Goal: Task Accomplishment & Management: Manage account settings

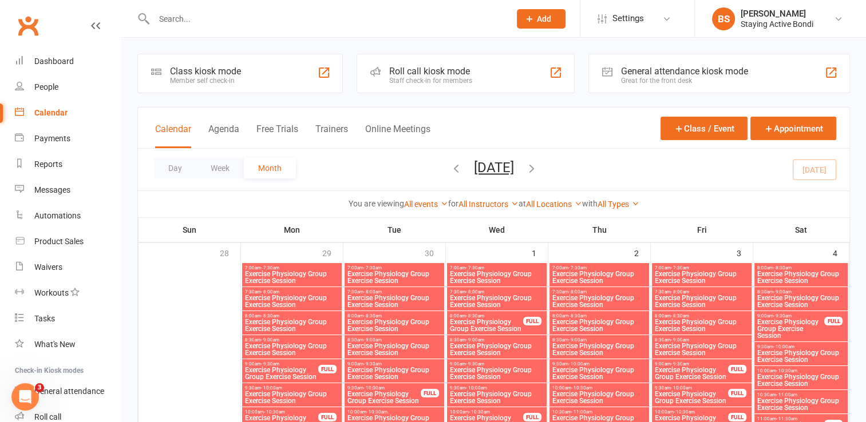
click at [208, 19] on input "text" at bounding box center [325, 19] width 351 height 16
type input "s"
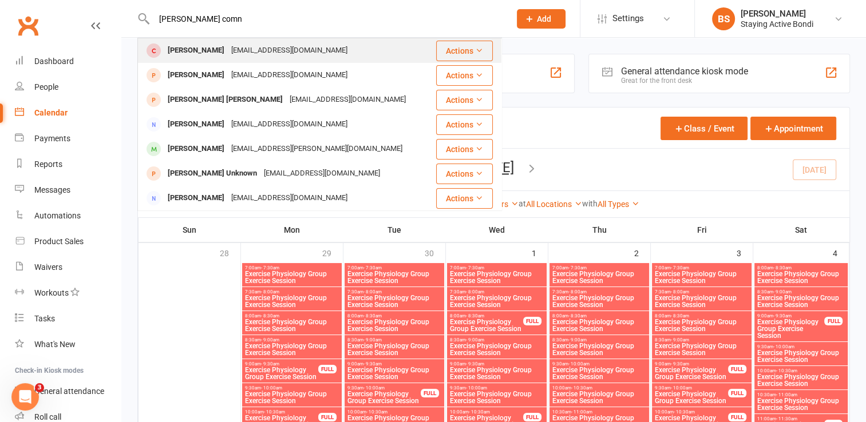
type input "[PERSON_NAME] comn"
click at [207, 45] on div "[PERSON_NAME]" at bounding box center [196, 50] width 64 height 17
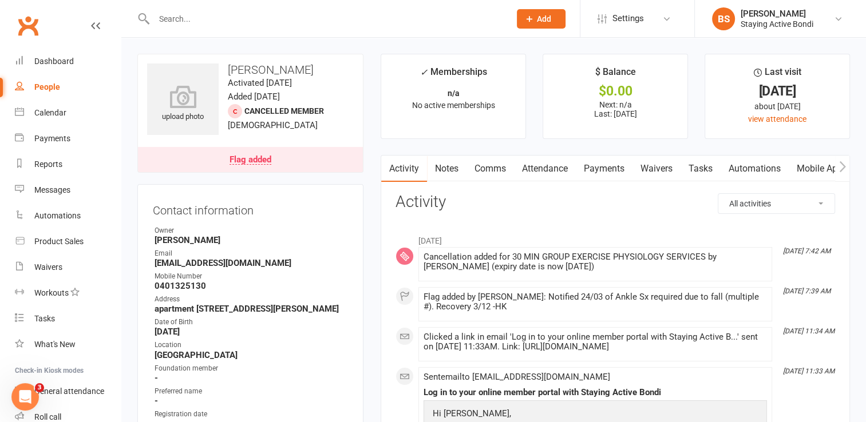
click at [456, 170] on link "Notes" at bounding box center [446, 169] width 39 height 26
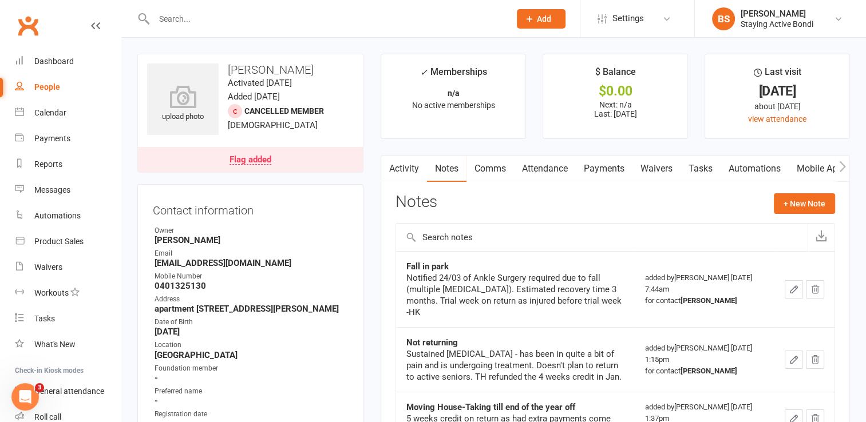
click at [224, 17] on input "text" at bounding box center [325, 19] width 351 height 16
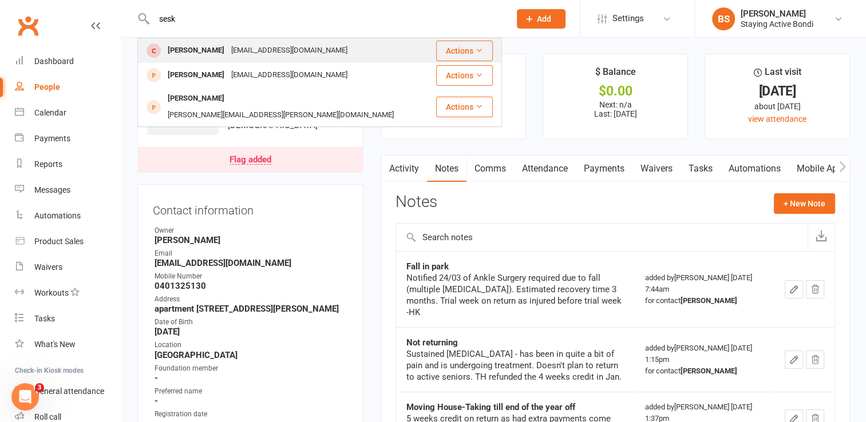
type input "sesk"
click at [229, 45] on div "[EMAIL_ADDRESS][DOMAIN_NAME]" at bounding box center [289, 50] width 123 height 17
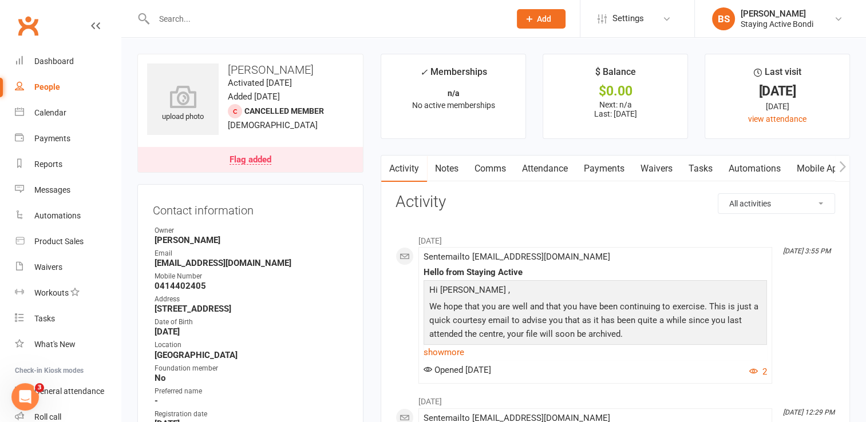
click at [445, 168] on link "Notes" at bounding box center [446, 169] width 39 height 26
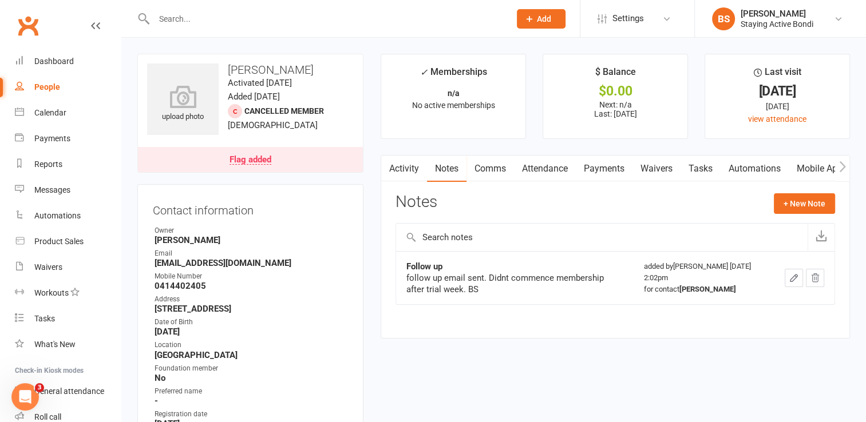
click at [250, 165] on link "Flag added" at bounding box center [250, 159] width 225 height 25
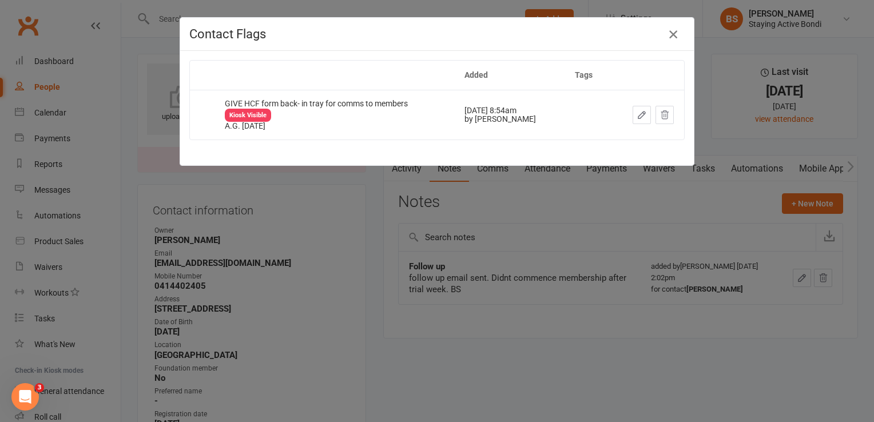
click at [672, 33] on icon "button" at bounding box center [674, 34] width 14 height 14
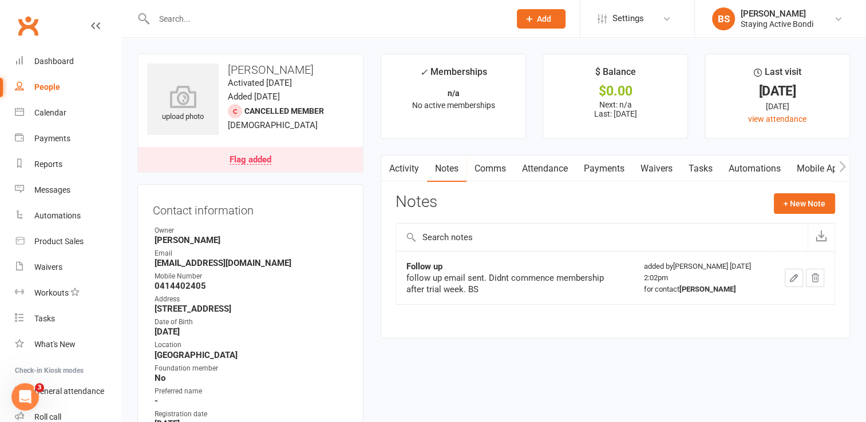
click at [816, 168] on link "Mobile App" at bounding box center [819, 169] width 62 height 26
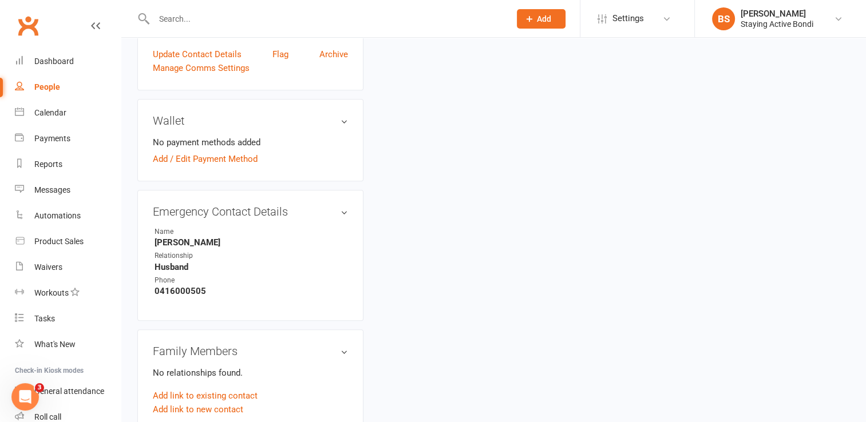
scroll to position [400, 0]
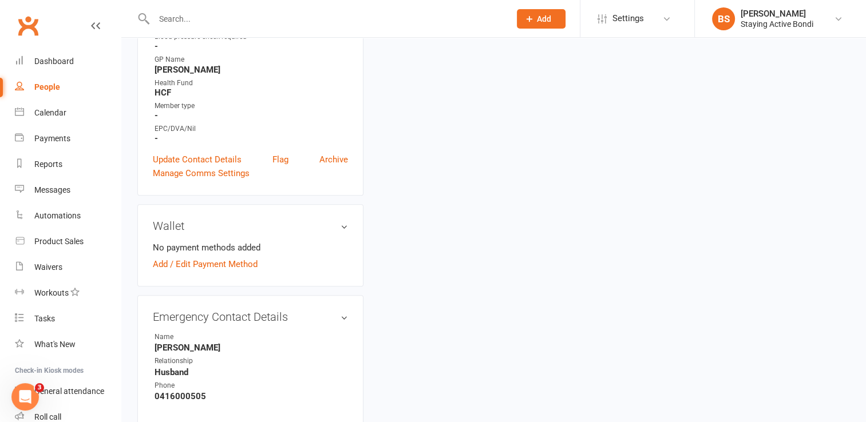
click at [256, 11] on input "text" at bounding box center [325, 19] width 351 height 16
drag, startPoint x: 183, startPoint y: 18, endPoint x: 151, endPoint y: 19, distance: 31.5
click at [151, 19] on input "r" at bounding box center [325, 19] width 351 height 16
type input "s"
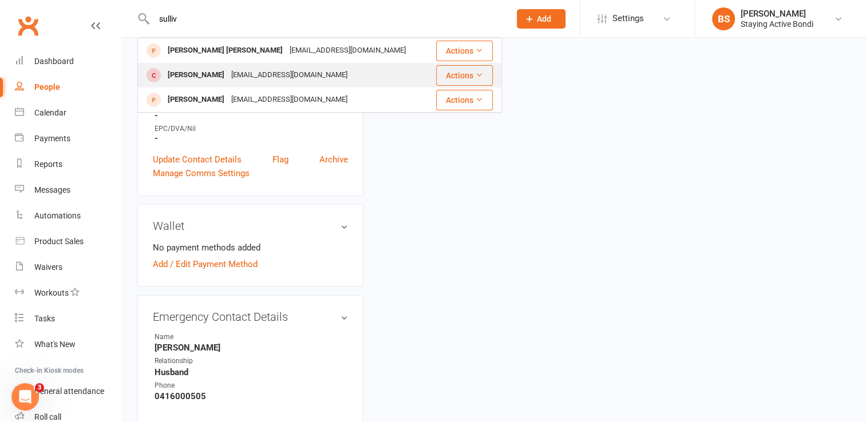
type input "sulliv"
click at [183, 70] on div "[PERSON_NAME]" at bounding box center [196, 75] width 64 height 17
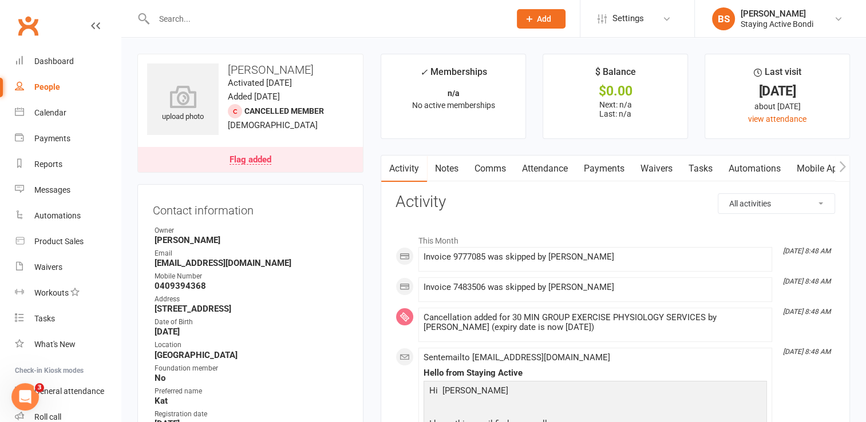
click at [451, 172] on link "Notes" at bounding box center [446, 169] width 39 height 26
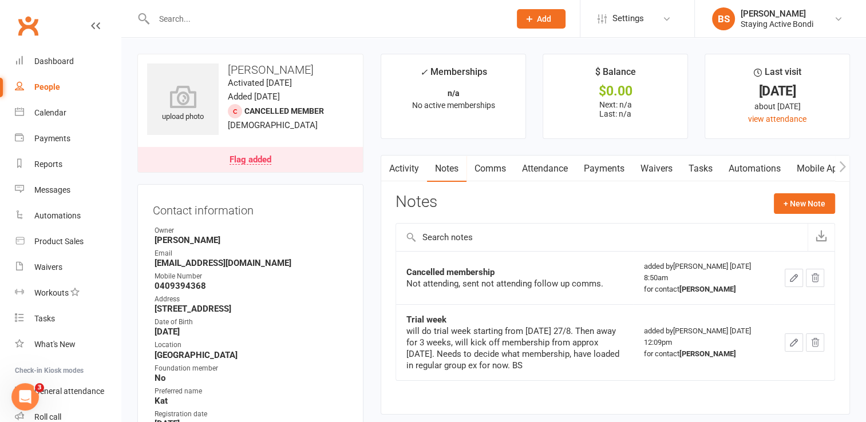
click at [412, 172] on link "Activity" at bounding box center [404, 169] width 46 height 26
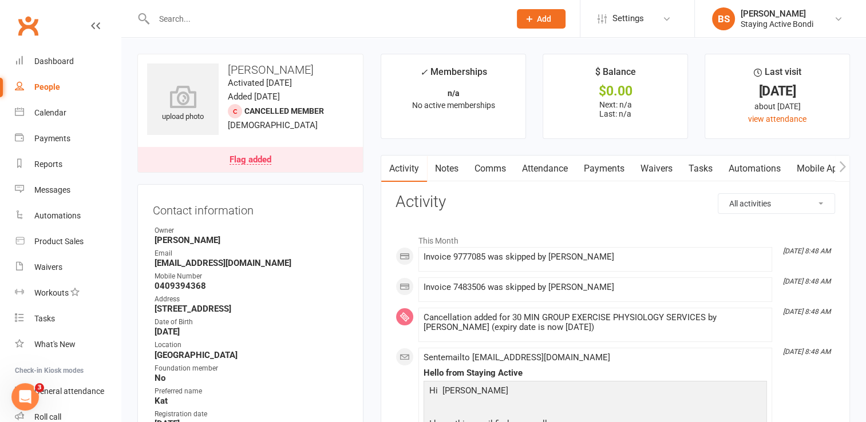
click at [241, 18] on input "text" at bounding box center [325, 19] width 351 height 16
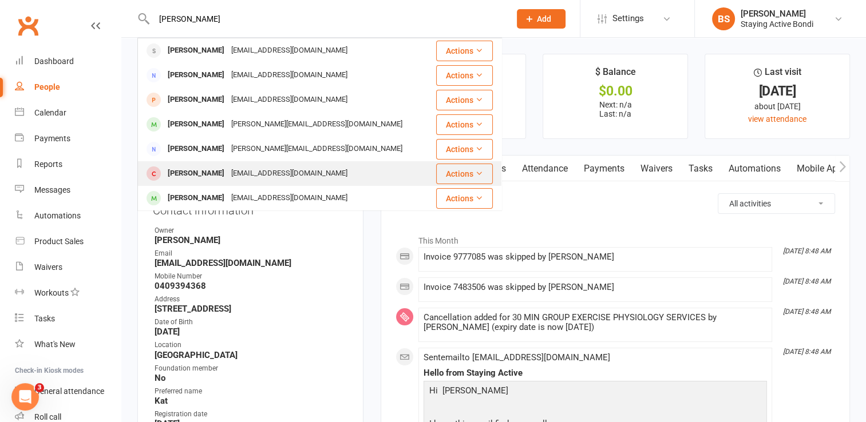
type input "[PERSON_NAME]"
click at [228, 169] on div "[EMAIL_ADDRESS][DOMAIN_NAME]" at bounding box center [289, 173] width 123 height 17
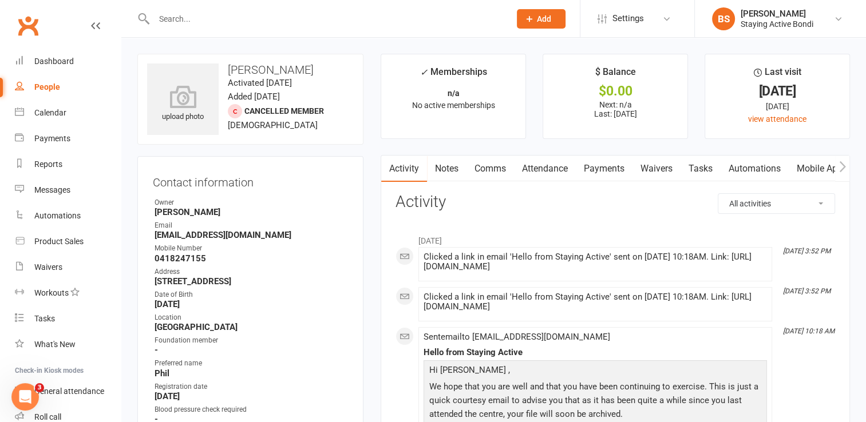
click at [452, 169] on link "Notes" at bounding box center [446, 169] width 39 height 26
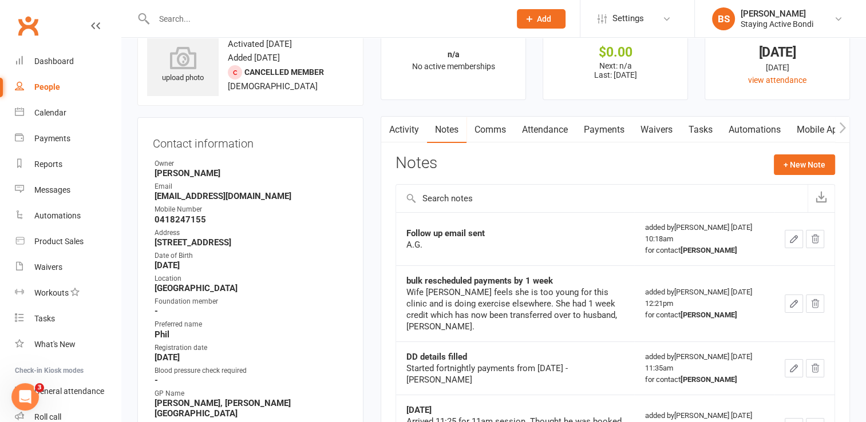
scroll to position [57, 0]
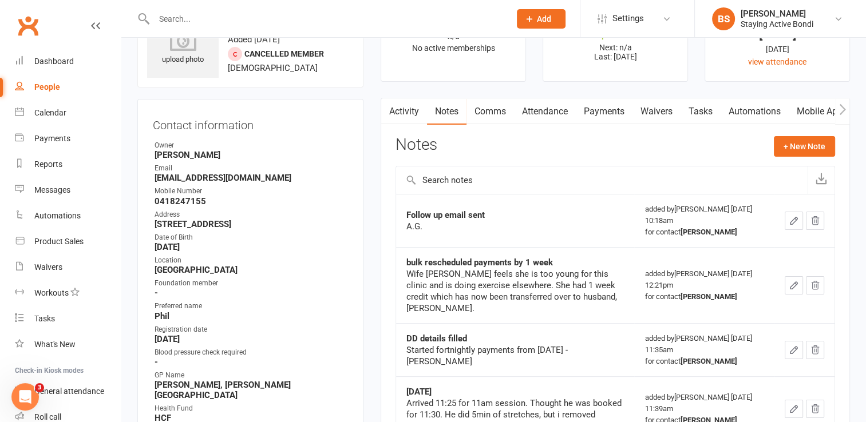
click at [407, 110] on link "Activity" at bounding box center [404, 111] width 46 height 26
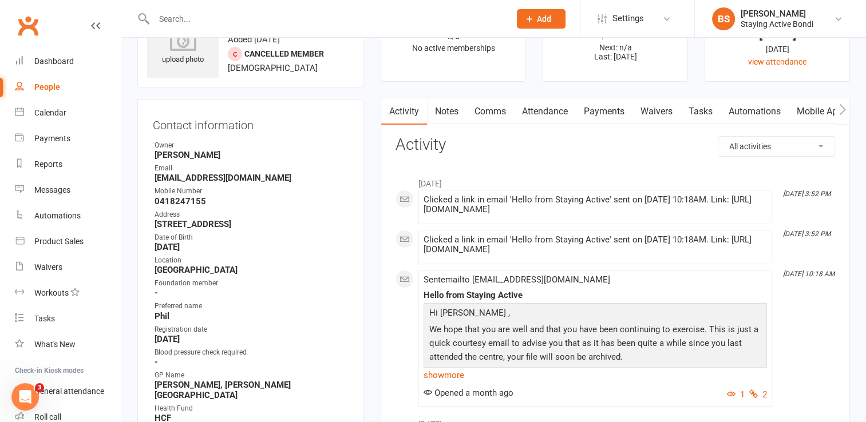
scroll to position [114, 0]
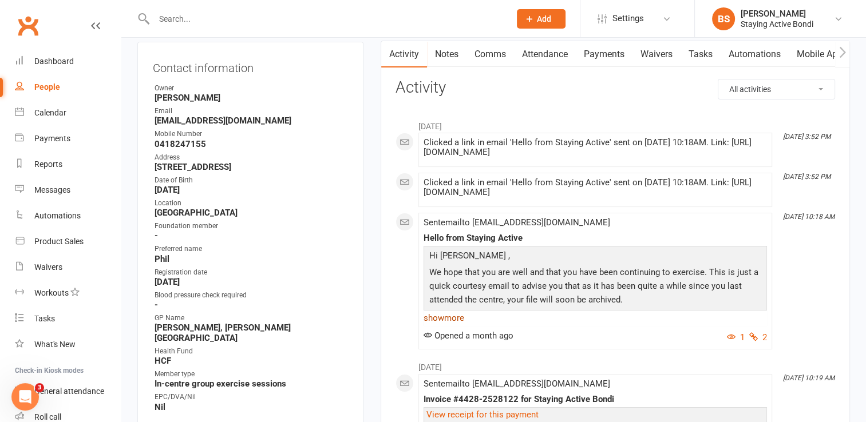
click at [450, 318] on link "show more" at bounding box center [594, 318] width 343 height 16
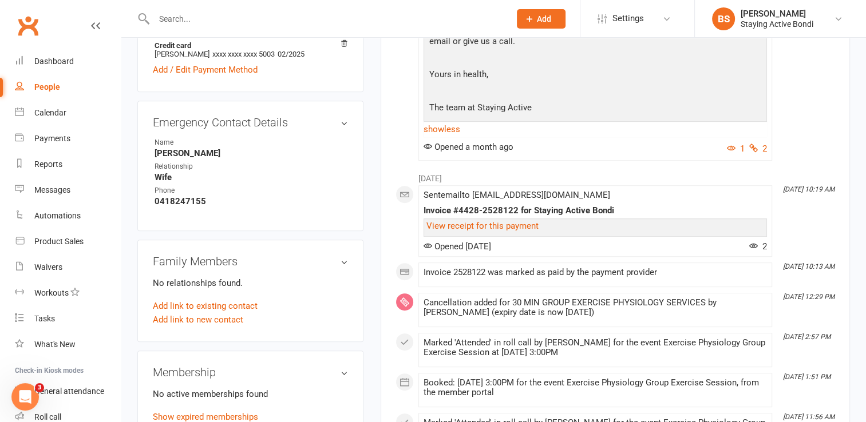
scroll to position [629, 0]
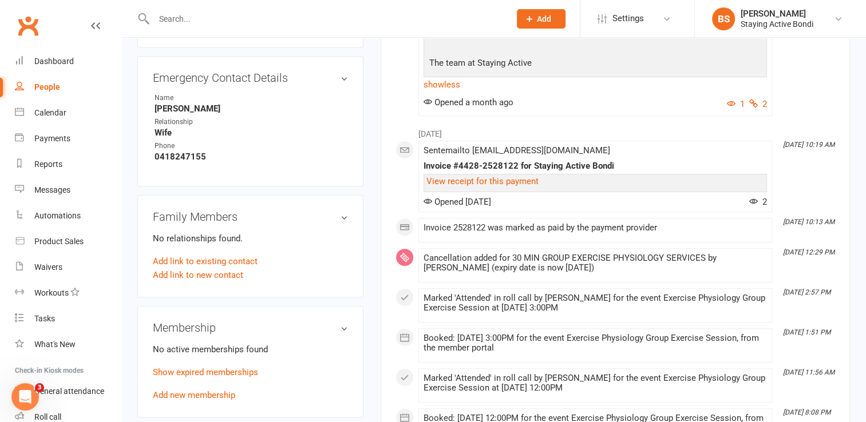
drag, startPoint x: 573, startPoint y: 303, endPoint x: 520, endPoint y: 108, distance: 202.8
click at [520, 108] on div "Opened a month ago 1 2" at bounding box center [594, 104] width 343 height 14
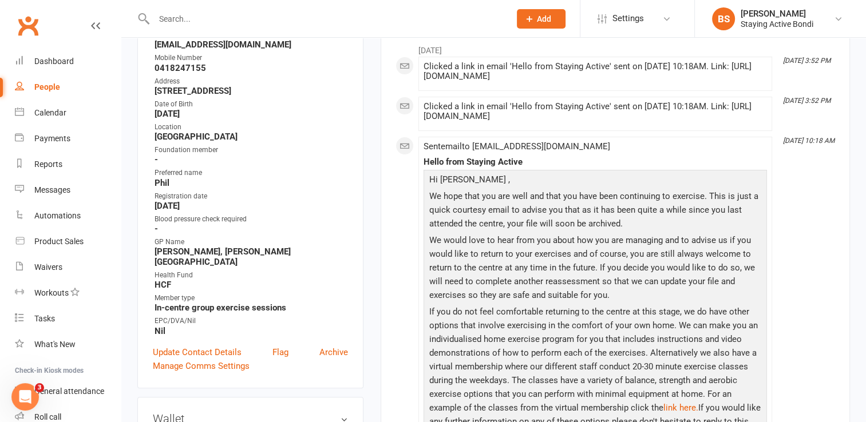
scroll to position [0, 0]
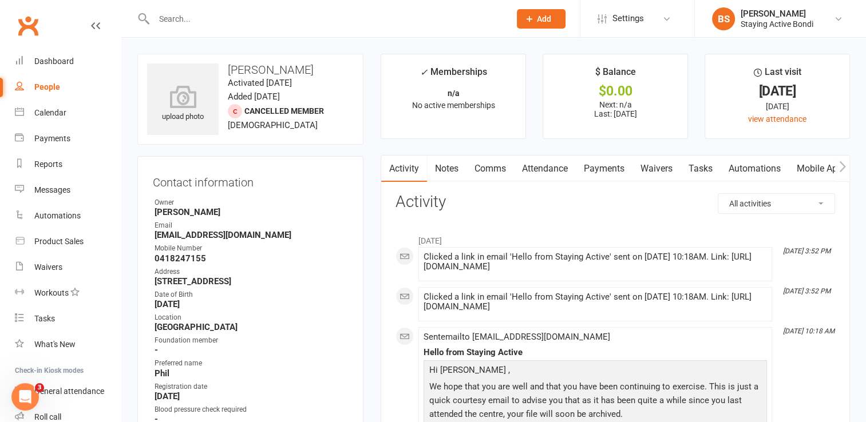
click at [303, 23] on input "text" at bounding box center [325, 19] width 351 height 16
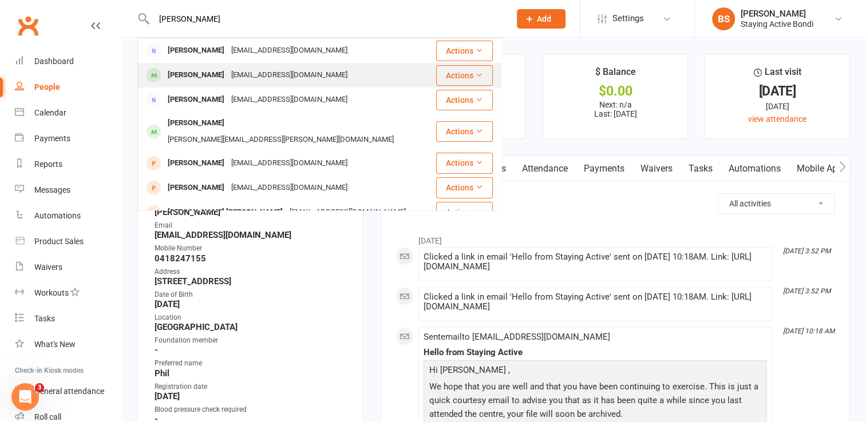
type input "[PERSON_NAME]"
click at [217, 80] on div "[PERSON_NAME]" at bounding box center [196, 75] width 64 height 17
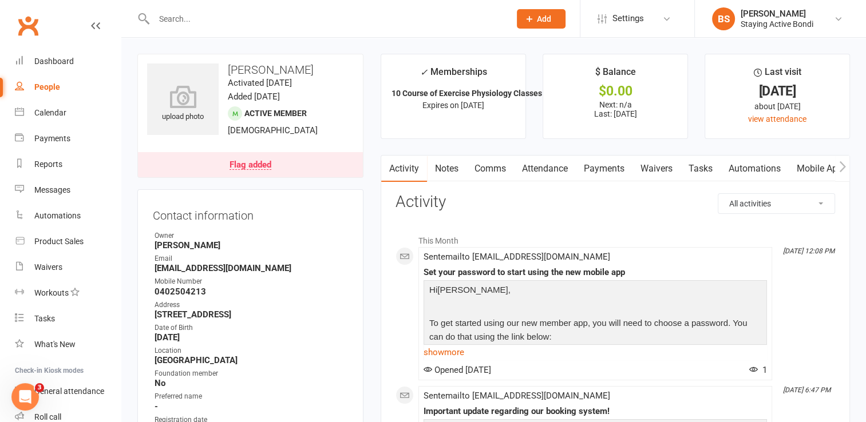
click at [235, 22] on input "text" at bounding box center [325, 19] width 351 height 16
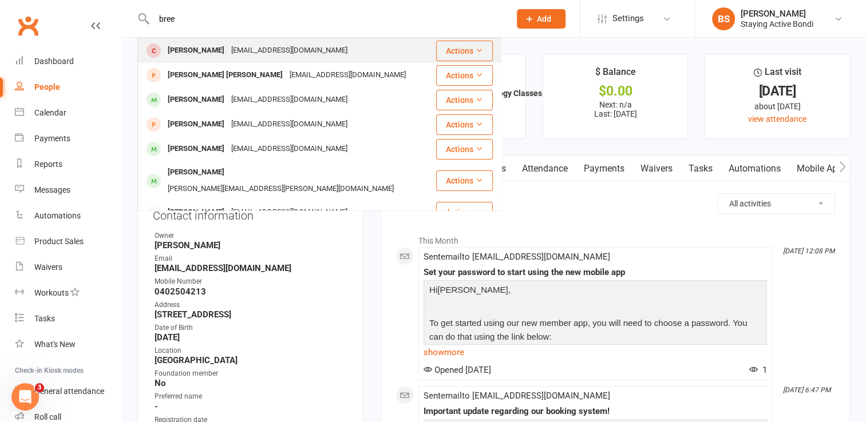
type input "bree"
click at [236, 51] on div "[EMAIL_ADDRESS][DOMAIN_NAME]" at bounding box center [289, 50] width 123 height 17
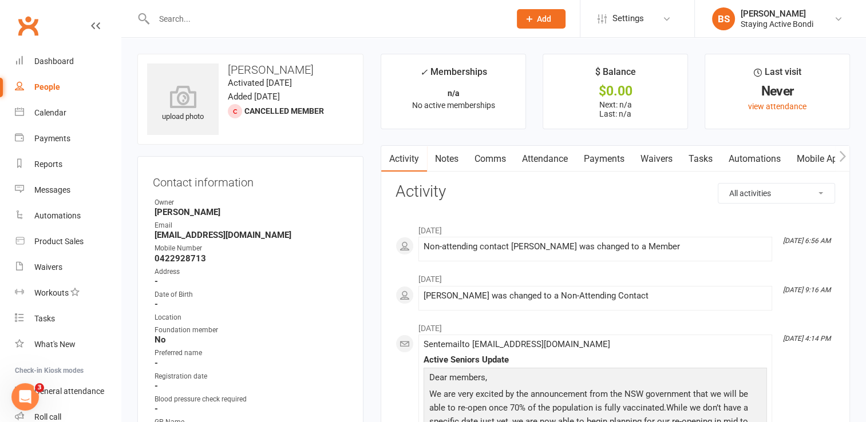
click at [812, 159] on link "Mobile App" at bounding box center [819, 159] width 62 height 26
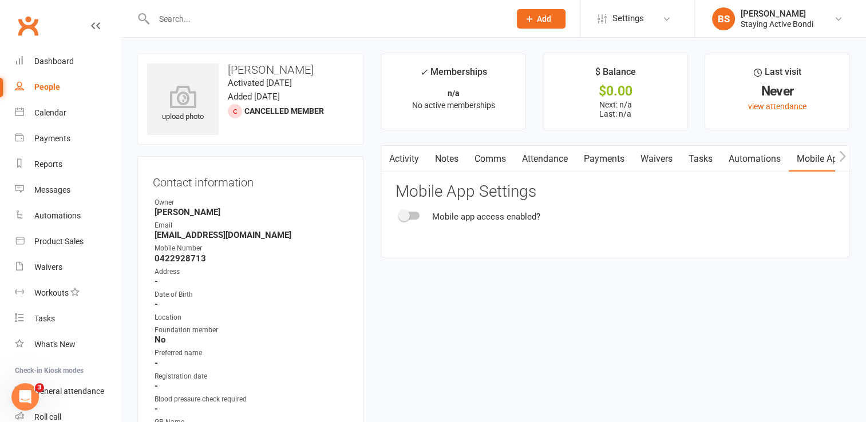
click at [402, 216] on span at bounding box center [403, 215] width 11 height 11
click at [400, 214] on input "checkbox" at bounding box center [400, 214] width 0 height 0
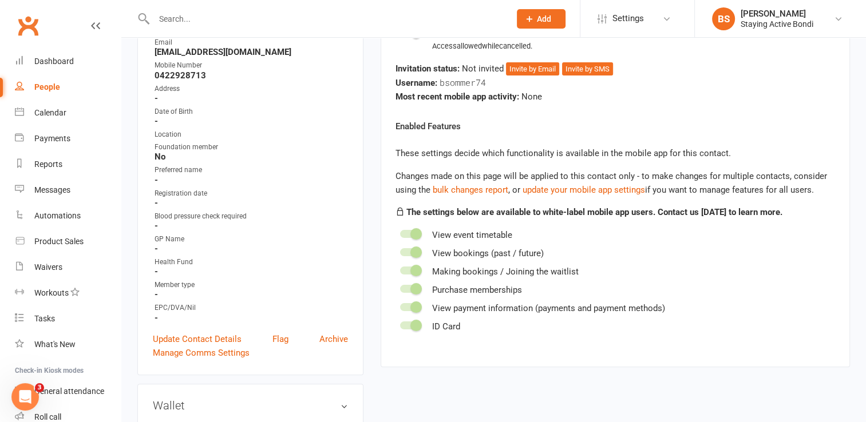
scroll to position [114, 0]
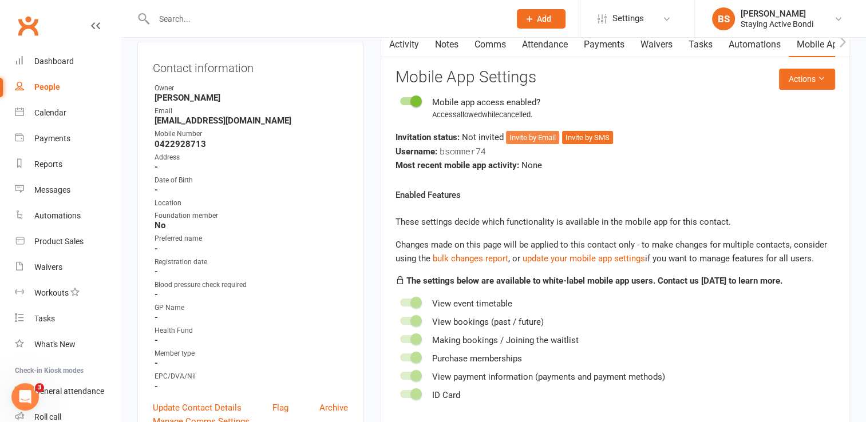
click at [534, 134] on button "Invite by Email" at bounding box center [532, 138] width 53 height 14
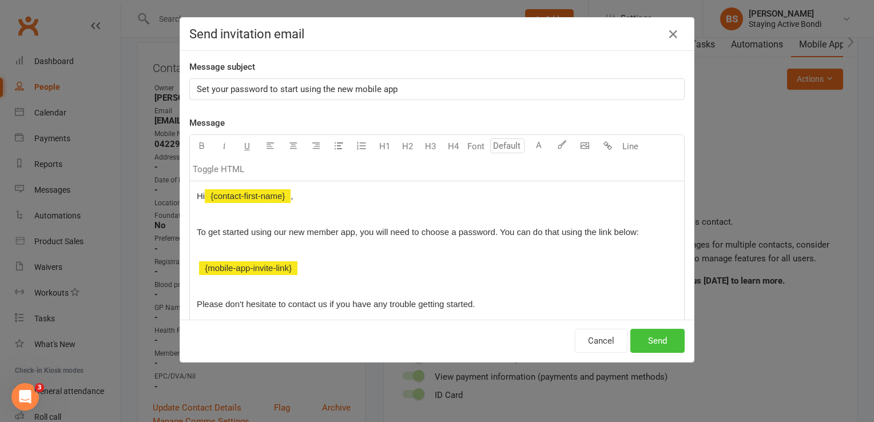
click at [659, 340] on button "Send" at bounding box center [657, 341] width 54 height 24
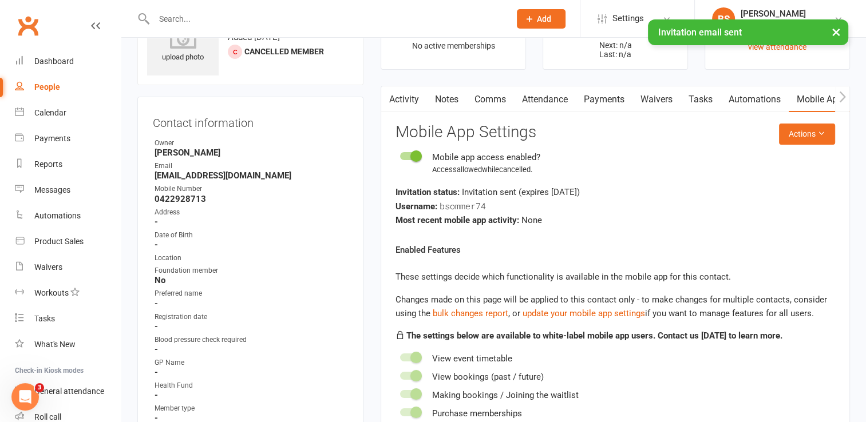
scroll to position [0, 0]
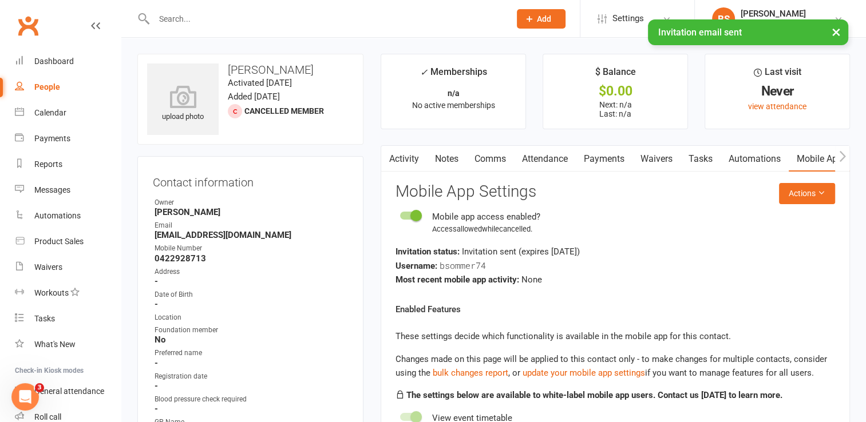
click at [836, 35] on button "×" at bounding box center [836, 31] width 21 height 25
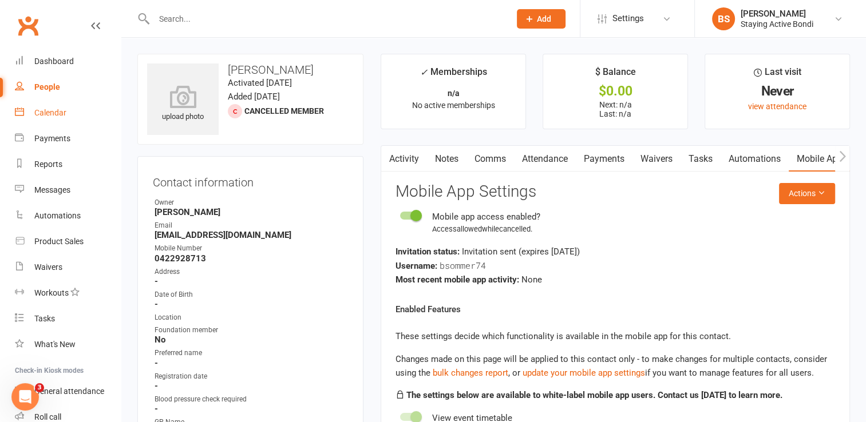
click at [57, 115] on div "Calendar" at bounding box center [50, 112] width 32 height 9
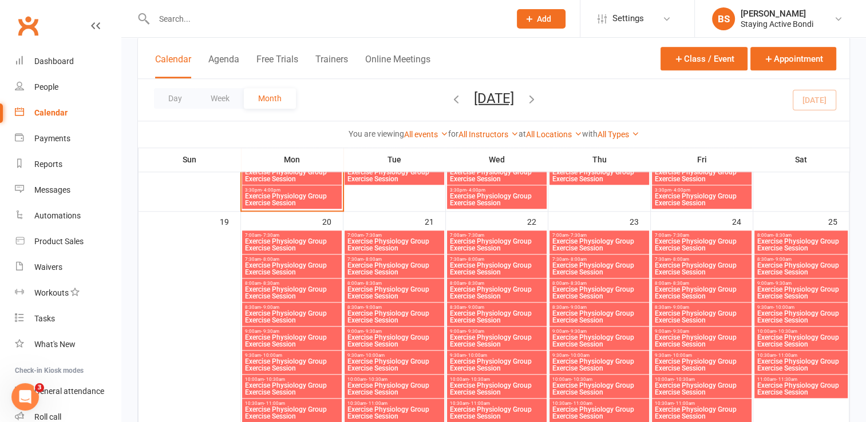
scroll to position [1259, 0]
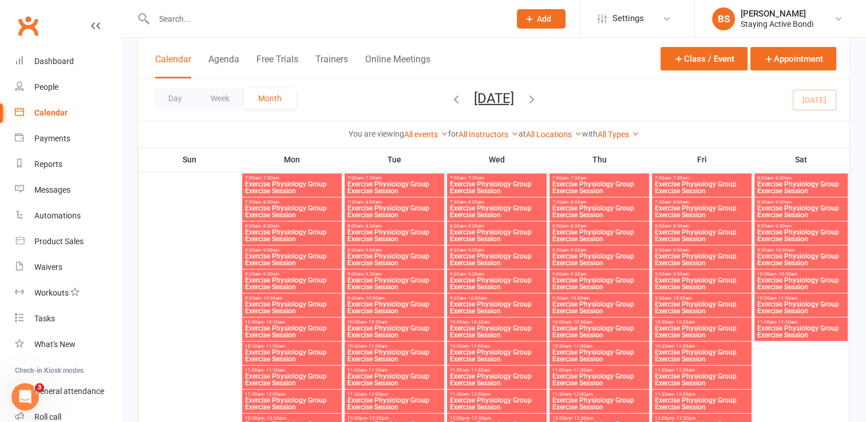
click at [708, 322] on span "10:00am - 10:30am" at bounding box center [701, 322] width 95 height 5
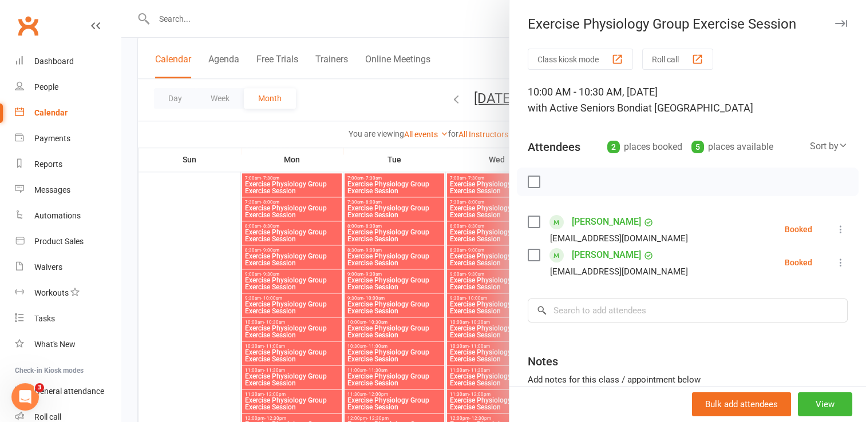
click at [835, 26] on icon "button" at bounding box center [841, 23] width 12 height 7
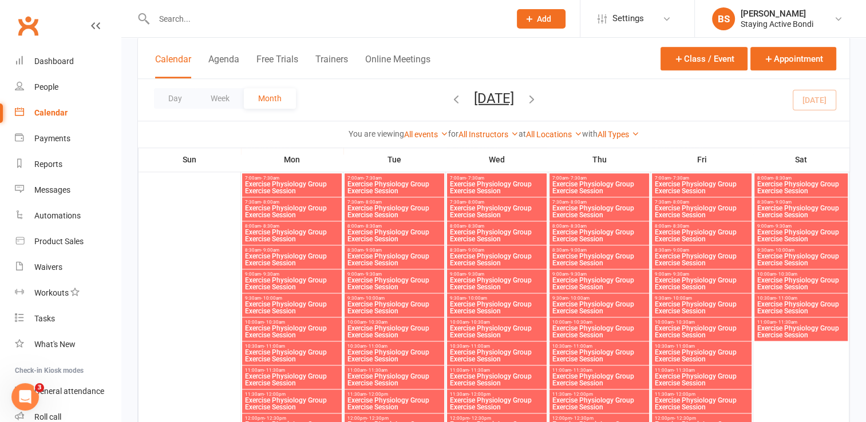
click at [704, 303] on span "Exercise Physiology Group Exercise Session" at bounding box center [701, 308] width 95 height 14
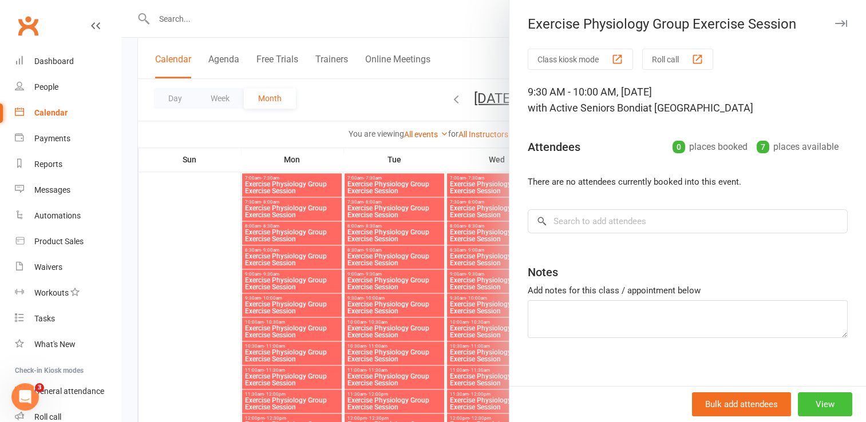
click at [808, 406] on button "View" at bounding box center [825, 404] width 54 height 24
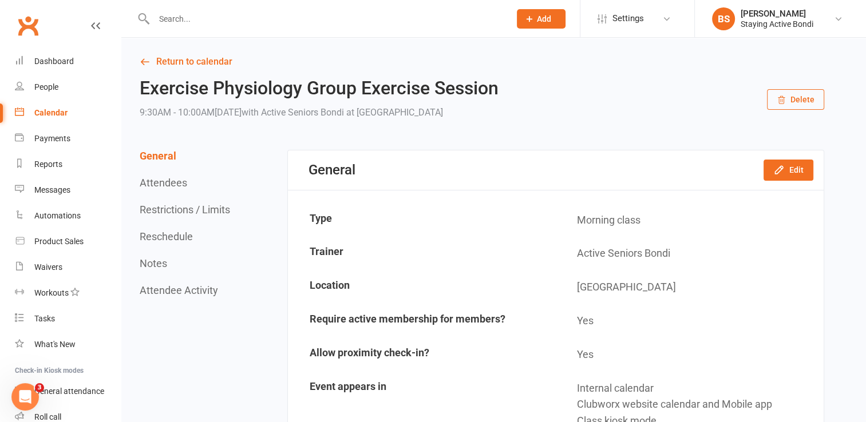
click at [802, 97] on button "Delete" at bounding box center [795, 99] width 57 height 21
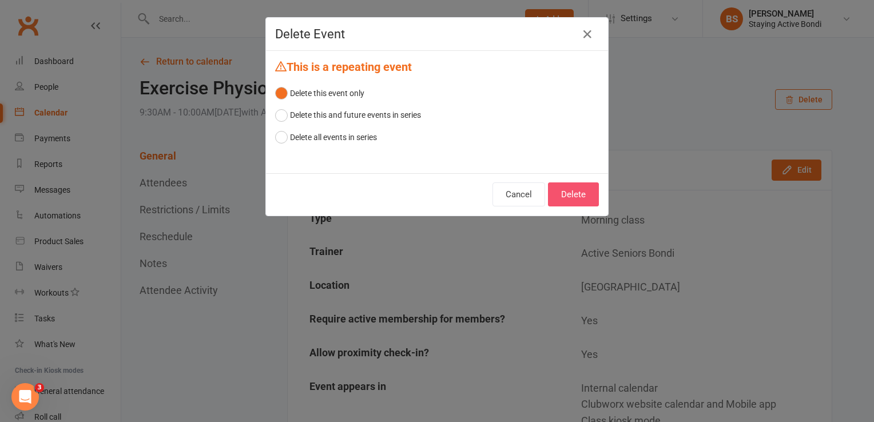
click at [570, 195] on button "Delete" at bounding box center [573, 195] width 51 height 24
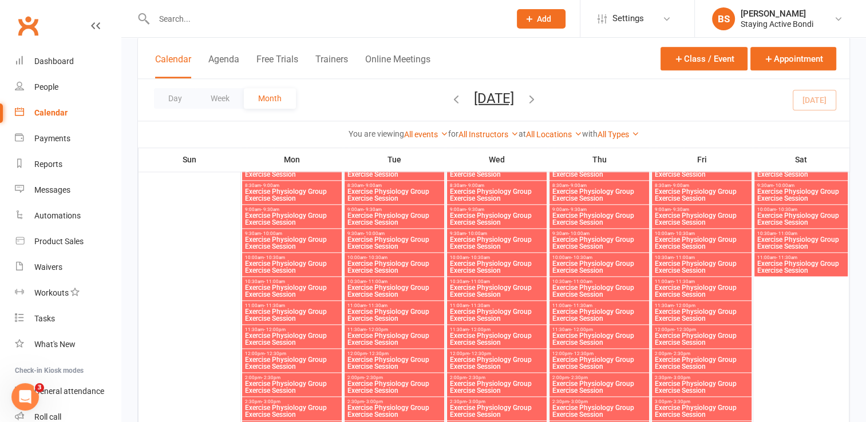
scroll to position [1430, 0]
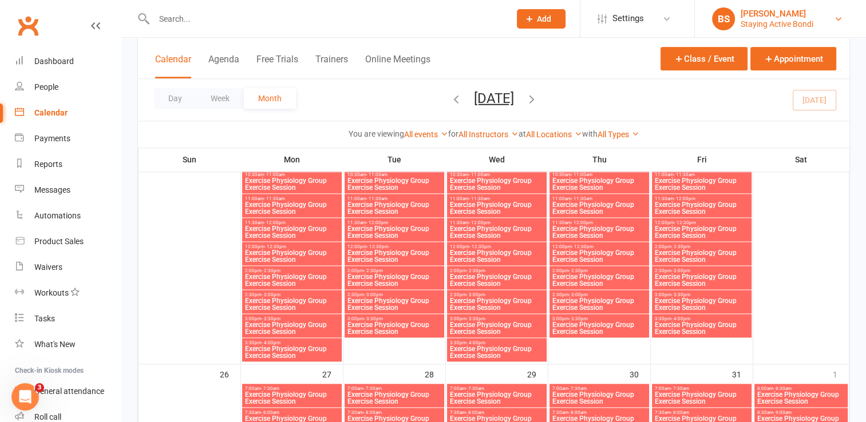
click at [815, 26] on link "BS [PERSON_NAME] Staying Active Bondi" at bounding box center [780, 18] width 137 height 23
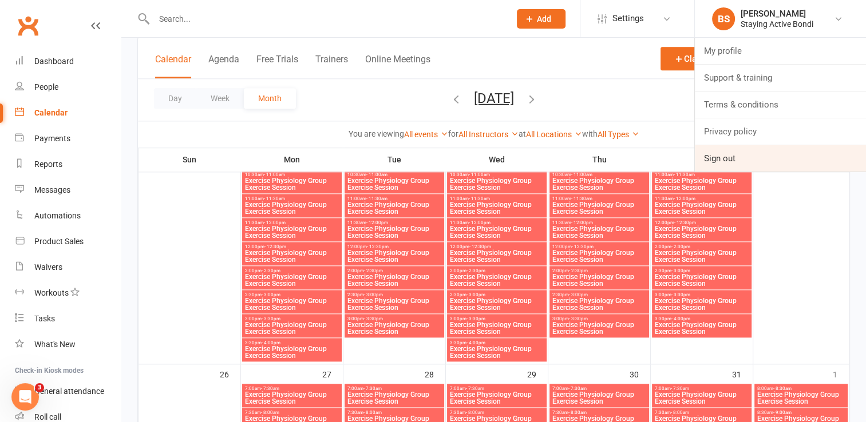
click at [735, 164] on link "Sign out" at bounding box center [780, 158] width 171 height 26
